Goal: Task Accomplishment & Management: Use online tool/utility

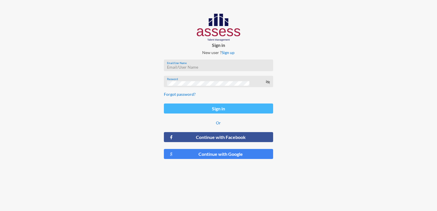
type input "[EMAIL_ADDRESS][DOMAIN_NAME]"
click at [218, 112] on button "Sign in" at bounding box center [218, 109] width 109 height 10
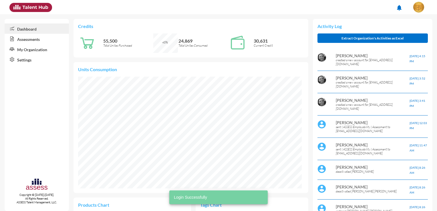
scroll to position [51, 103]
click at [37, 35] on link "Assessments" at bounding box center [37, 39] width 64 height 10
click at [36, 39] on link "Assessments" at bounding box center [37, 39] width 64 height 10
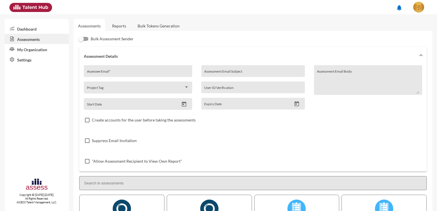
click at [122, 27] on link "Reports" at bounding box center [119, 26] width 23 height 14
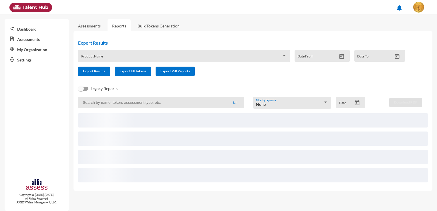
click at [119, 61] on div "Product Name" at bounding box center [184, 57] width 206 height 9
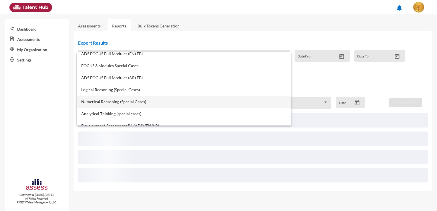
scroll to position [86, 0]
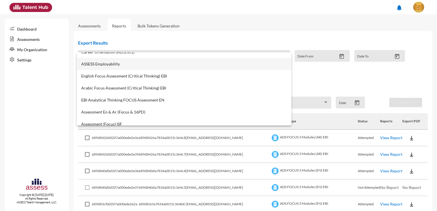
click at [132, 65] on span "ASSESS Employability" at bounding box center [184, 64] width 206 height 5
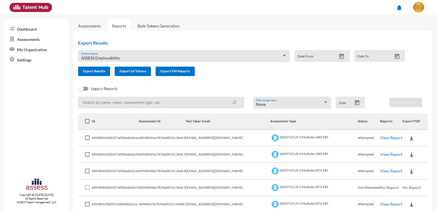
scroll to position [252, 0]
click at [89, 72] on span "Export Results" at bounding box center [94, 71] width 22 height 4
